Goal: Task Accomplishment & Management: Complete application form

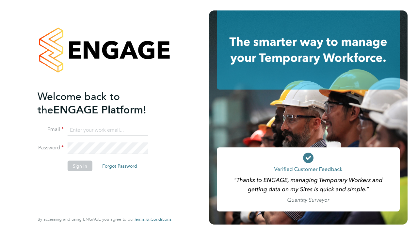
type input "[PERSON_NAME][EMAIL_ADDRESS][DOMAIN_NAME]"
click at [78, 166] on button "Sign In" at bounding box center [80, 165] width 25 height 10
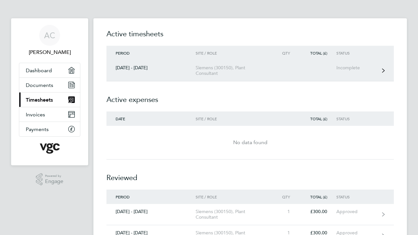
click at [242, 72] on div "Siemens (300150), Plant Consultant" at bounding box center [233, 70] width 75 height 11
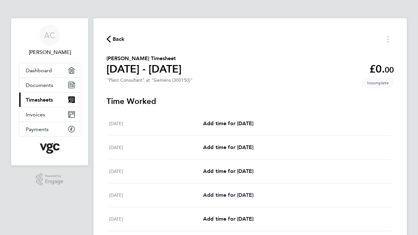
click at [242, 192] on span "Add time for Tue 26 Aug" at bounding box center [228, 195] width 50 height 6
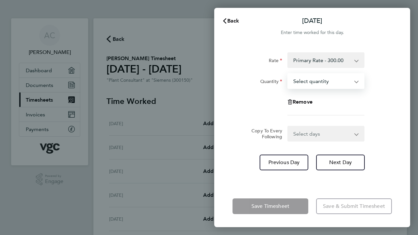
click at [350, 84] on select "Select quantity 0.5 1" at bounding box center [322, 81] width 68 height 14
select select "1"
click at [288, 74] on select "Select quantity 0.5 1" at bounding box center [322, 81] width 68 height 14
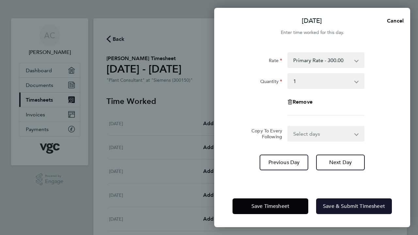
click at [334, 204] on span "Save & Submit Timesheet" at bounding box center [354, 206] width 62 height 7
